Goal: Find specific page/section: Find specific page/section

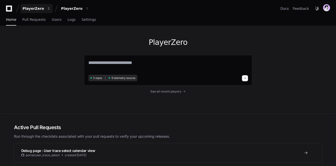
click at [39, 5] on button "PlayerZero" at bounding box center [37, 8] width 32 height 9
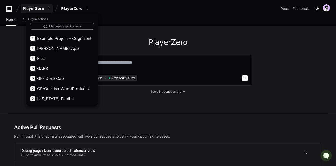
scroll to position [105, 0]
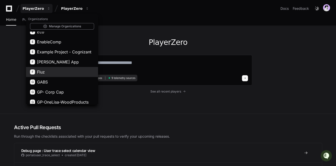
click at [42, 70] on span "Fluz" at bounding box center [41, 72] width 8 height 6
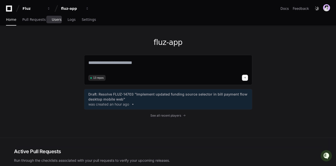
click at [58, 19] on span "Users" at bounding box center [57, 19] width 10 height 3
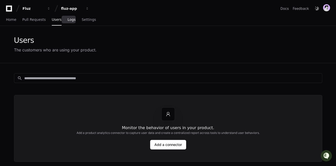
click at [68, 21] on span "Logs" at bounding box center [72, 19] width 8 height 3
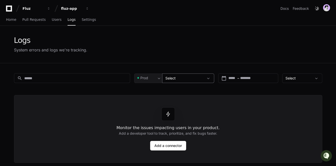
click at [163, 76] on div "Select" at bounding box center [188, 78] width 52 height 10
click at [144, 79] on span "Prod" at bounding box center [144, 77] width 8 height 5
click at [148, 104] on span "Pre-Prod" at bounding box center [149, 103] width 15 height 5
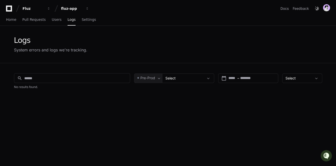
click at [157, 82] on div "search Pre-Prod Select calendar_today Start – End date Select Issue Dataset Fir…" at bounding box center [168, 146] width 320 height 166
click at [147, 79] on span "Pre-Prod" at bounding box center [147, 77] width 15 height 5
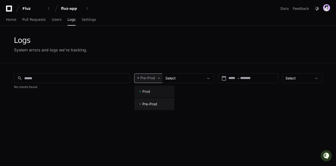
click at [146, 88] on mat-option "Prod" at bounding box center [154, 91] width 40 height 12
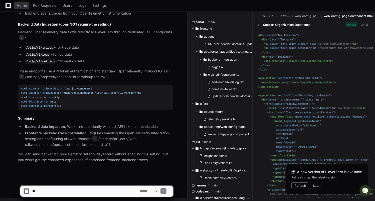
click at [3, 8] on div "Home Pull Requests Users Logs Settings" at bounding box center [56, 6] width 112 height 12
click at [7, 8] on icon at bounding box center [8, 5] width 5 height 5
